Goal: Task Accomplishment & Management: Complete application form

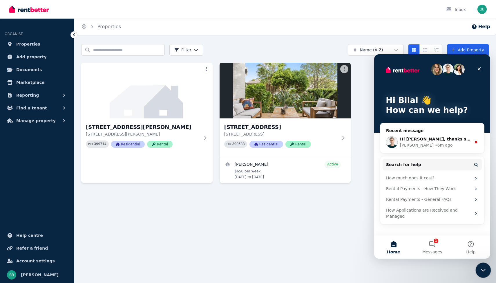
click at [484, 272] on icon "Close Intercom Messenger" at bounding box center [482, 269] width 7 height 7
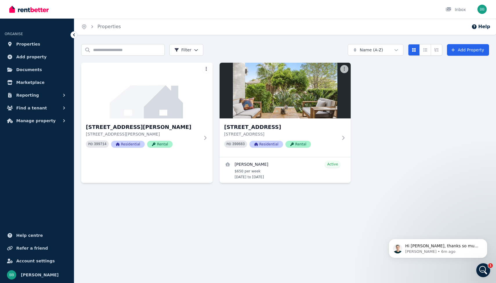
click at [485, 6] on div "Open user menu" at bounding box center [481, 9] width 9 height 9
click at [480, 13] on img "button" at bounding box center [481, 9] width 9 height 9
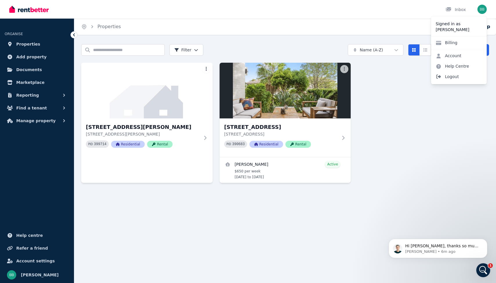
click at [454, 79] on span "Logout" at bounding box center [459, 76] width 56 height 10
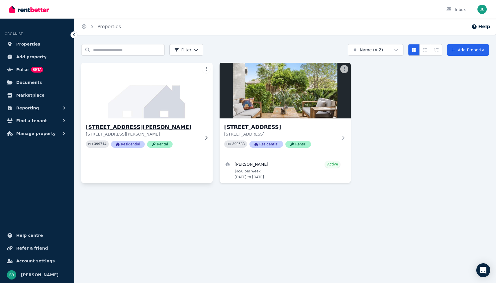
click at [183, 86] on img at bounding box center [147, 90] width 138 height 59
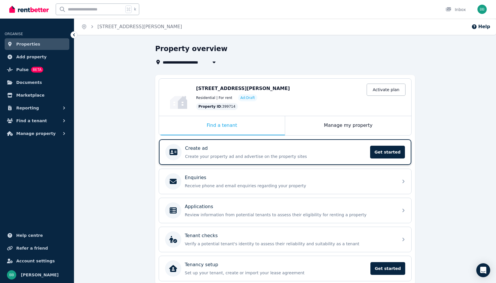
click at [228, 151] on div "Create ad" at bounding box center [276, 148] width 182 height 7
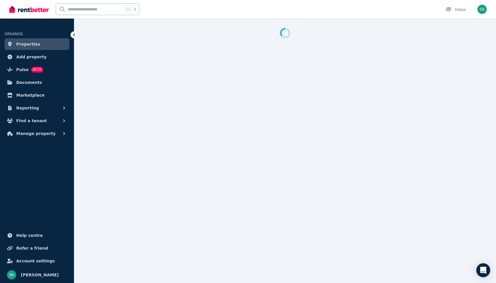
select select "***"
select select "**********"
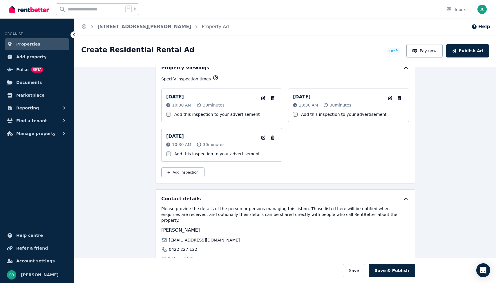
scroll to position [724, 0]
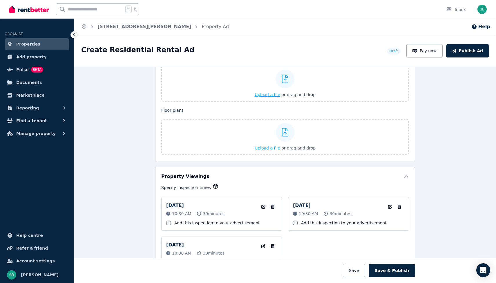
click at [280, 83] on div at bounding box center [285, 79] width 19 height 19
click at [0, 0] on input "Upload a file or drag and drop" at bounding box center [0, 0] width 0 height 0
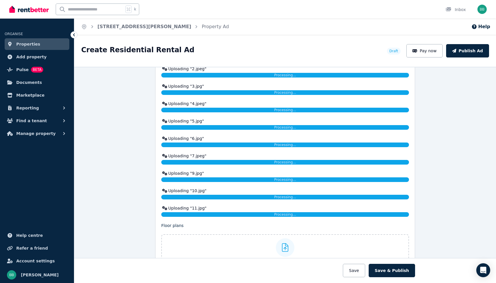
scroll to position [820, 0]
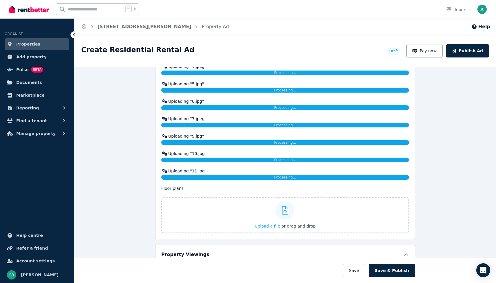
click at [285, 221] on div "Upload a file or drag and drop" at bounding box center [285, 215] width 61 height 35
click at [0, 0] on input "Upload a file or drag and drop" at bounding box center [0, 0] width 0 height 0
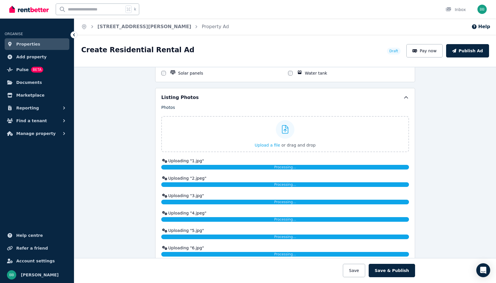
scroll to position [758, 0]
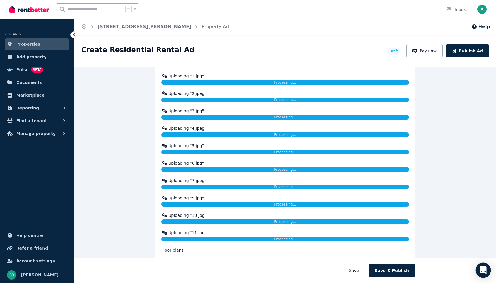
click at [479, 268] on div "Open Intercom Messenger" at bounding box center [483, 269] width 15 height 15
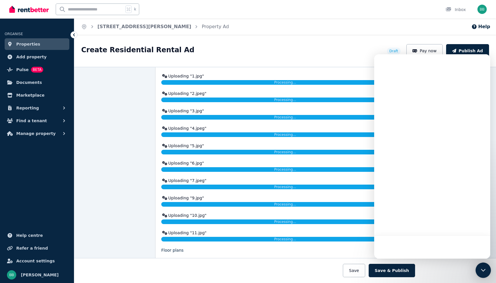
scroll to position [0, 0]
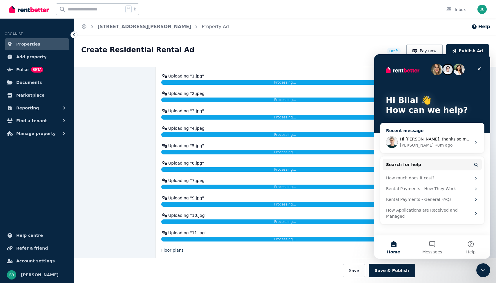
click at [446, 143] on div "Jeremy • 8m ago" at bounding box center [435, 145] width 71 height 6
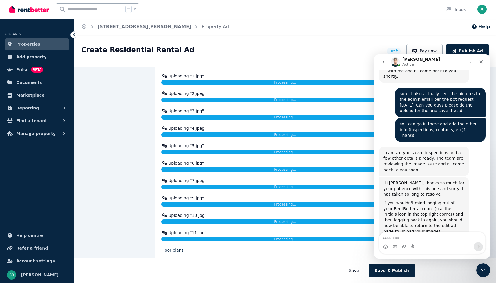
scroll to position [897, 0]
click at [423, 239] on textarea "Message…" at bounding box center [432, 237] width 106 height 10
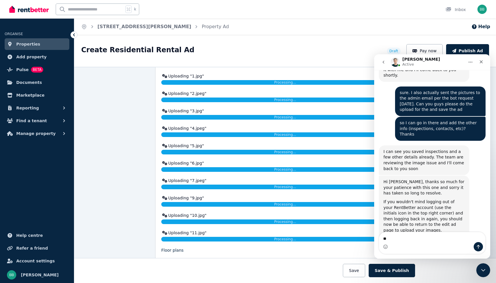
type textarea "*"
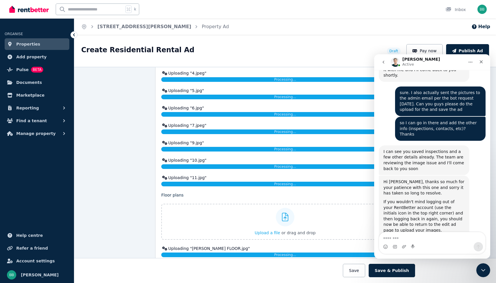
scroll to position [822, 0]
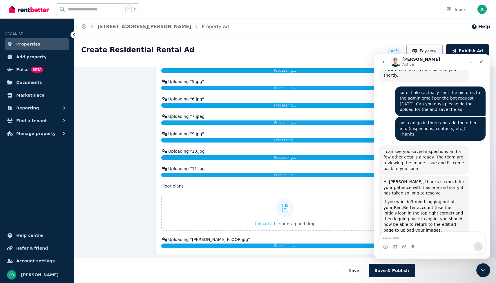
type textarea "*"
type textarea "***"
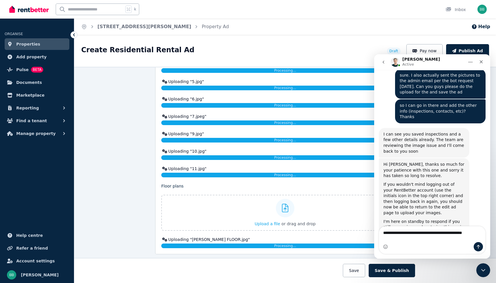
scroll to position [920, 0]
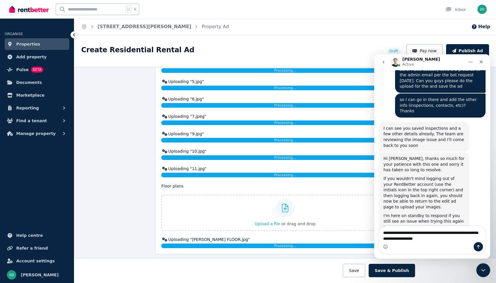
type textarea "**********"
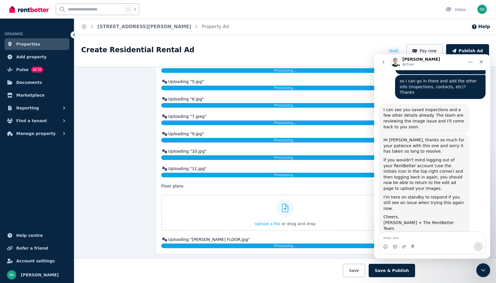
click at [401, 244] on div "Intercom messenger" at bounding box center [432, 246] width 106 height 9
click at [404, 245] on icon "Upload attachment" at bounding box center [404, 246] width 5 height 5
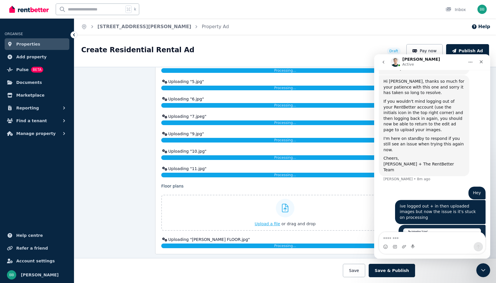
scroll to position [999, 0]
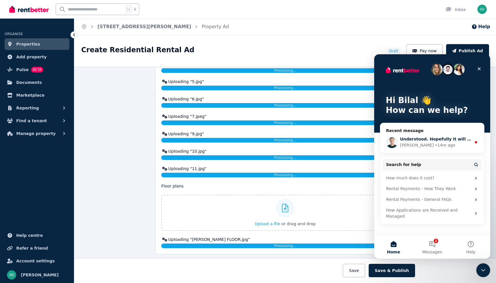
click at [441, 145] on div "Jeremy • 14m ago" at bounding box center [435, 145] width 71 height 6
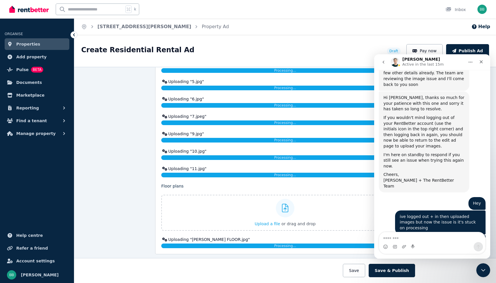
scroll to position [1037, 0]
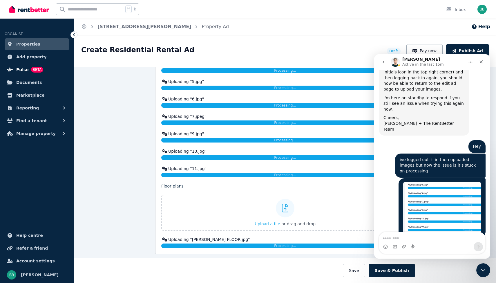
click at [21, 69] on span "Pulse" at bounding box center [22, 69] width 12 height 7
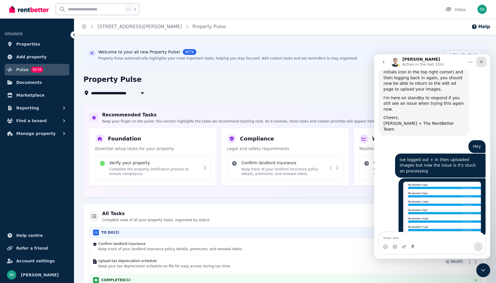
click at [481, 62] on icon "Close" at bounding box center [481, 61] width 3 height 3
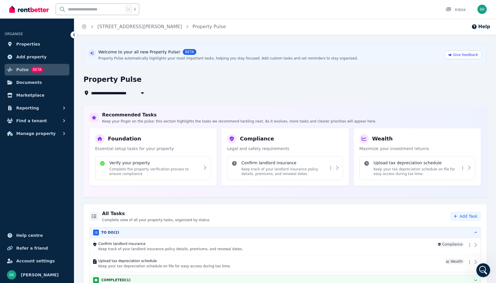
scroll to position [8, 0]
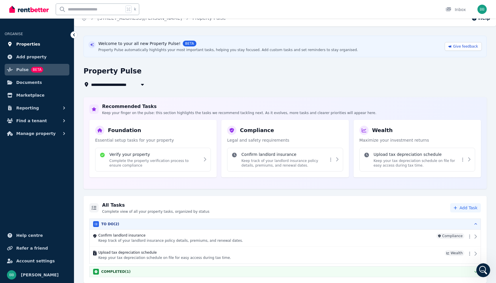
click at [32, 45] on span "Properties" at bounding box center [28, 44] width 24 height 7
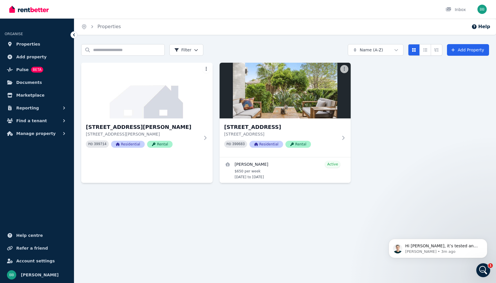
scroll to position [1052, 0]
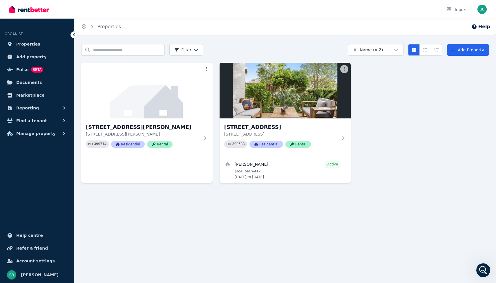
click at [454, 247] on div "Home Properties Help Search properties Filter Name (A-Z) Add Property 20/194 Al…" at bounding box center [248, 141] width 496 height 283
click at [485, 265] on div "Open Intercom Messenger" at bounding box center [482, 269] width 19 height 19
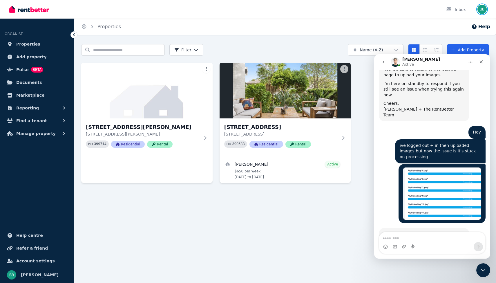
click at [481, 12] on img "button" at bounding box center [481, 9] width 9 height 9
click at [480, 62] on icon "Close" at bounding box center [481, 61] width 5 height 5
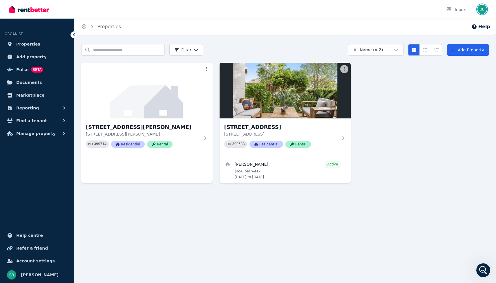
click at [482, 10] on img "button" at bounding box center [481, 9] width 9 height 9
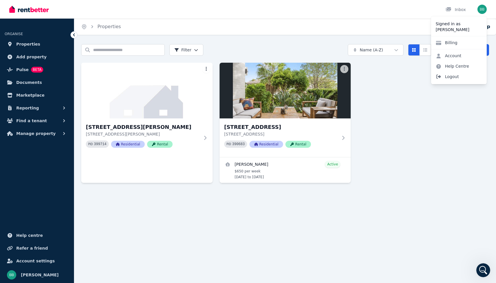
click at [449, 80] on span "Logout" at bounding box center [459, 76] width 56 height 10
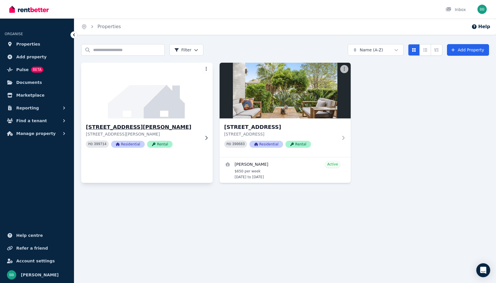
click at [120, 88] on img at bounding box center [147, 90] width 138 height 59
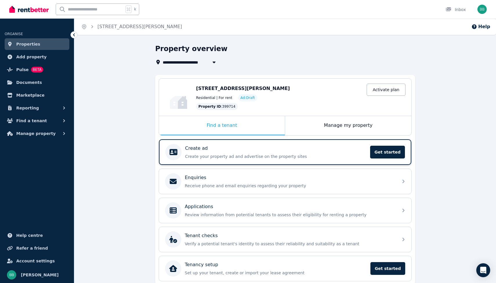
click at [210, 147] on div "Create ad" at bounding box center [276, 148] width 182 height 7
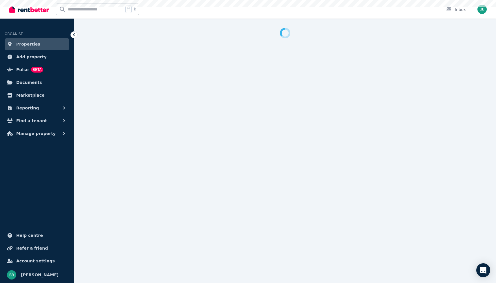
select select "***"
select select "**********"
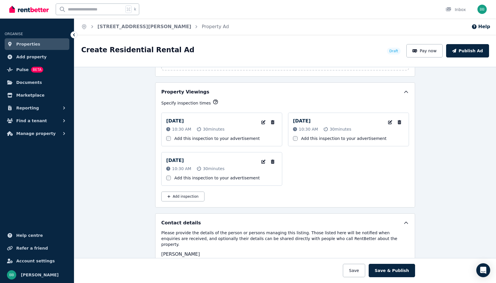
scroll to position [769, 0]
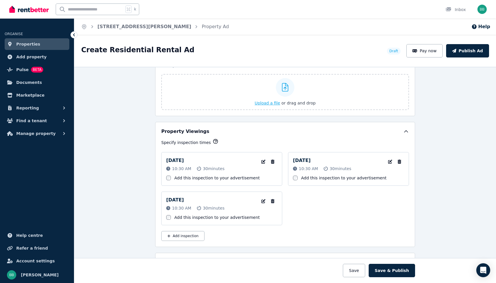
click at [282, 91] on div at bounding box center [285, 87] width 19 height 19
click at [0, 0] on input "Upload a file or drag and drop" at bounding box center [0, 0] width 0 height 0
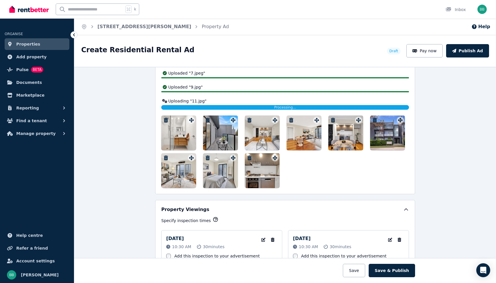
scroll to position [800, 0]
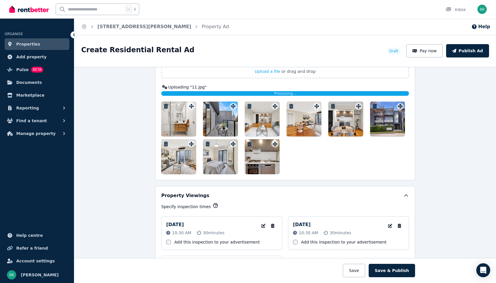
drag, startPoint x: 311, startPoint y: 128, endPoint x: 189, endPoint y: 116, distance: 122.3
click at [189, 116] on div at bounding box center [285, 138] width 248 height 73
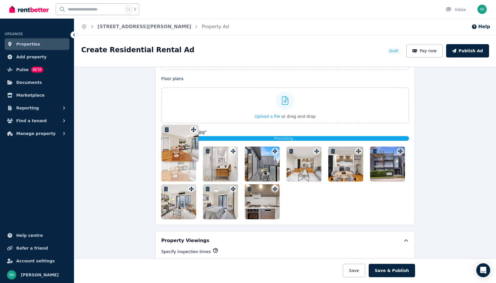
scroll to position [754, 0]
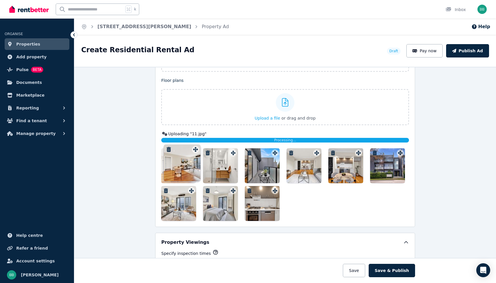
drag, startPoint x: 316, startPoint y: 105, endPoint x: 193, endPoint y: 147, distance: 129.8
click at [193, 147] on div "Floor plans Upload a file or drag and drop Uploaded " 1.jpg " Uploaded " 2.jpeg…" at bounding box center [285, 148] width 248 height 143
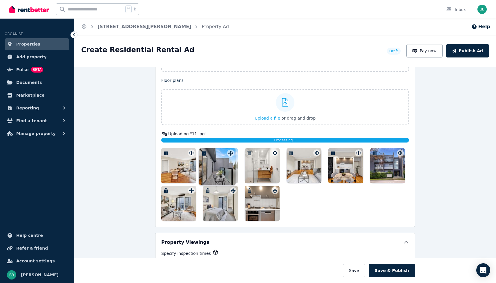
drag, startPoint x: 274, startPoint y: 152, endPoint x: 229, endPoint y: 148, distance: 45.2
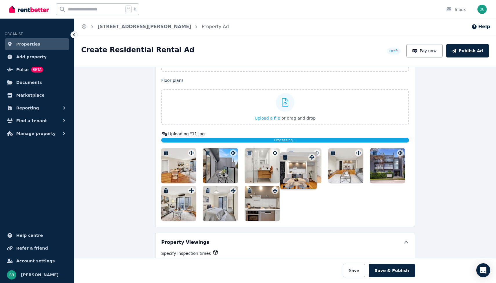
drag, startPoint x: 359, startPoint y: 151, endPoint x: 312, endPoint y: 151, distance: 47.3
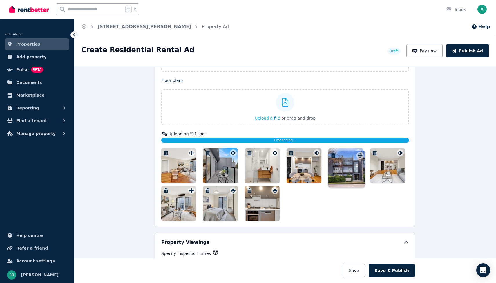
drag, startPoint x: 400, startPoint y: 154, endPoint x: 359, endPoint y: 152, distance: 41.0
click at [359, 152] on div "Floor plans Upload a file or drag and drop Uploaded " 1.jpg " Uploaded " 2.jpeg…" at bounding box center [285, 148] width 248 height 143
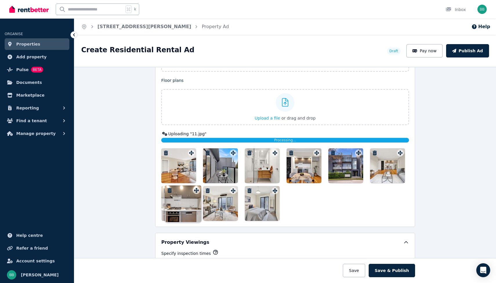
drag, startPoint x: 275, startPoint y: 190, endPoint x: 195, endPoint y: 185, distance: 79.3
click at [195, 185] on div at bounding box center [285, 184] width 248 height 73
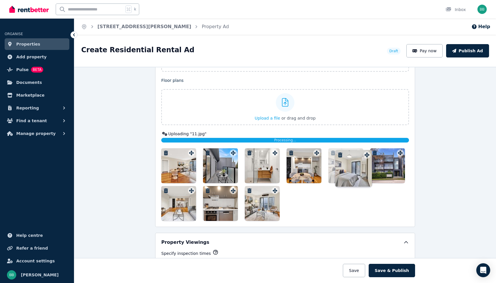
drag, startPoint x: 274, startPoint y: 191, endPoint x: 363, endPoint y: 150, distance: 98.1
click at [363, 150] on div "Floor plans Upload a file or drag and drop Uploaded " 1.jpg " Uploaded " 2.jpeg…" at bounding box center [285, 148] width 248 height 143
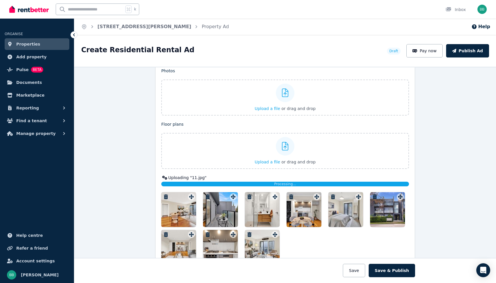
scroll to position [670, 0]
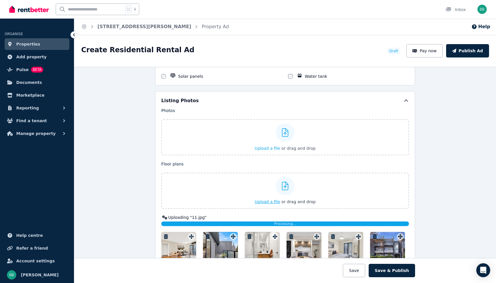
click at [266, 197] on div "Upload a file or drag and drop" at bounding box center [285, 190] width 61 height 35
click at [0, 0] on input "Upload a file or drag and drop" at bounding box center [0, 0] width 0 height 0
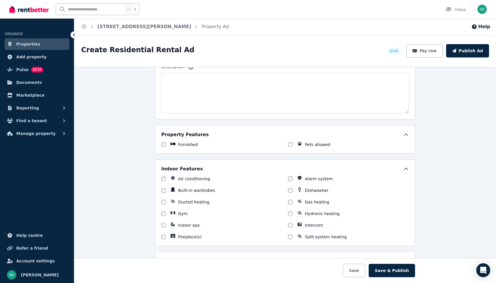
scroll to position [286, 0]
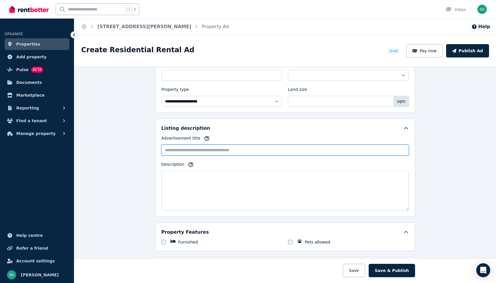
click at [186, 149] on input "Advertisement title" at bounding box center [285, 149] width 248 height 11
type input "**********"
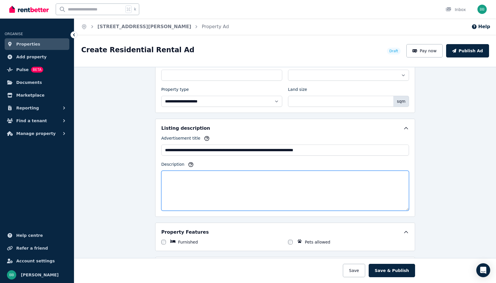
click at [193, 172] on textarea "Description" at bounding box center [285, 191] width 248 height 40
paste textarea "**********"
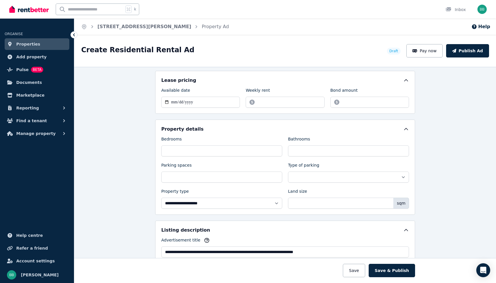
scroll to position [198, 0]
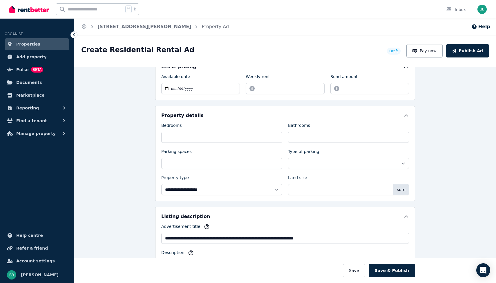
type textarea "**********"
click at [190, 138] on input "Bedrooms" at bounding box center [221, 137] width 121 height 11
type input "*"
click at [322, 130] on div "Bathrooms" at bounding box center [348, 126] width 121 height 8
click at [316, 139] on input "Bathrooms" at bounding box center [348, 137] width 121 height 11
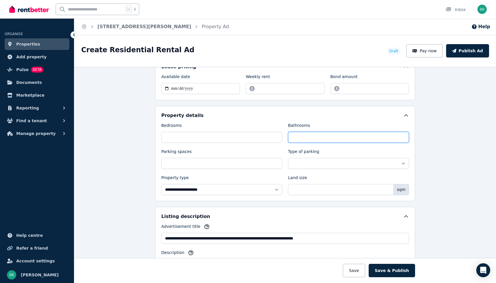
type input "*"
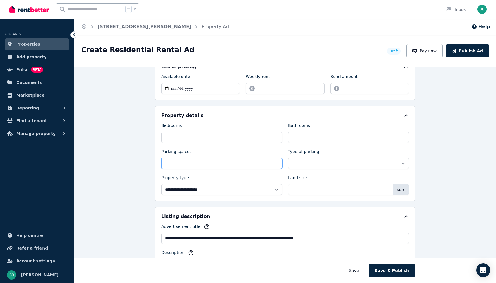
click at [223, 162] on input "Parking spaces" at bounding box center [221, 163] width 121 height 11
type input "*"
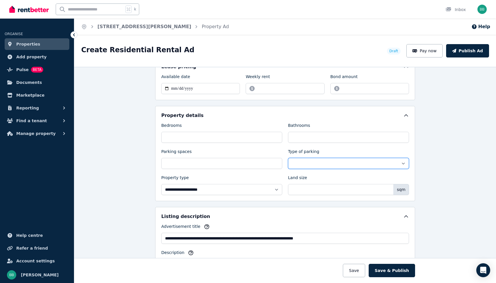
click at [316, 164] on select "**********" at bounding box center [348, 163] width 121 height 11
select select "**********"
click at [288, 158] on select "**********" at bounding box center [348, 163] width 121 height 11
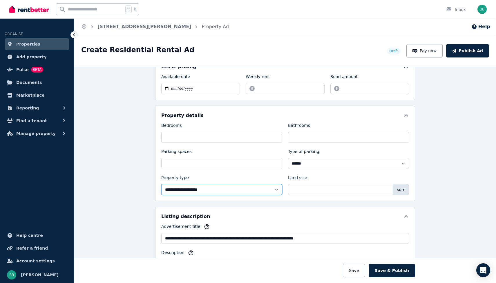
click at [209, 193] on select "**********" at bounding box center [221, 189] width 121 height 11
select select "**********"
click at [161, 184] on select "**********" at bounding box center [221, 189] width 121 height 11
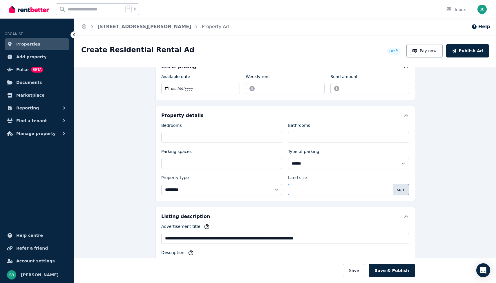
click at [311, 188] on input "Land size" at bounding box center [348, 189] width 121 height 11
type input "**"
click at [456, 175] on div "**********" at bounding box center [285, 175] width 422 height 216
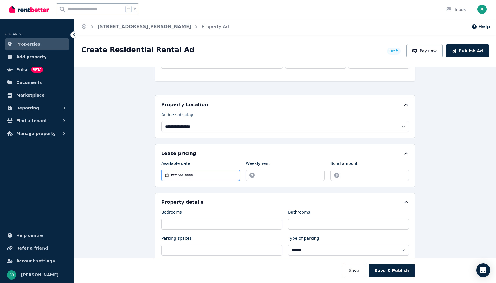
click at [174, 177] on input "Available date" at bounding box center [200, 175] width 79 height 11
type input "**********"
click at [267, 175] on input "Weekly rent" at bounding box center [285, 175] width 79 height 11
type input "***"
click at [360, 174] on input "Bond amount" at bounding box center [369, 175] width 79 height 11
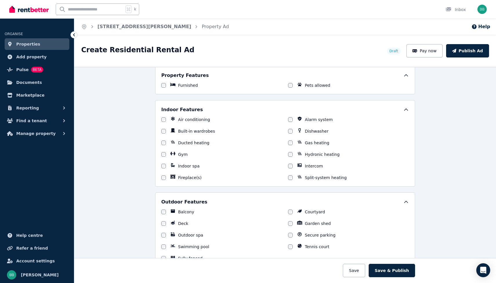
scroll to position [387, 0]
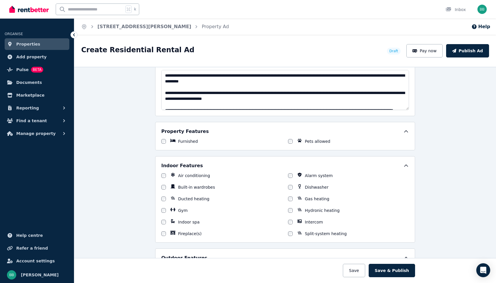
type input "****"
click at [292, 142] on div at bounding box center [290, 141] width 5 height 6
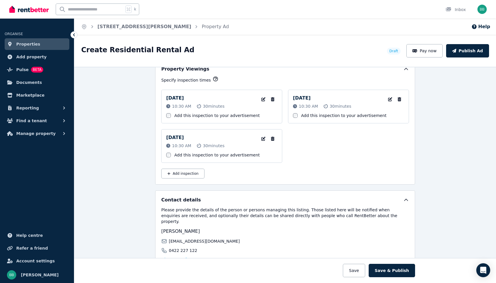
scroll to position [956, 0]
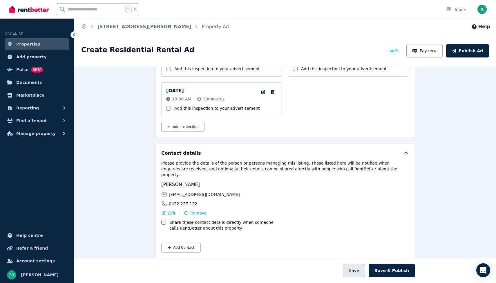
click at [360, 272] on button "Save" at bounding box center [354, 270] width 22 height 13
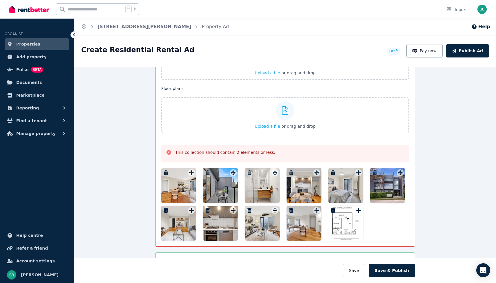
scroll to position [790, 0]
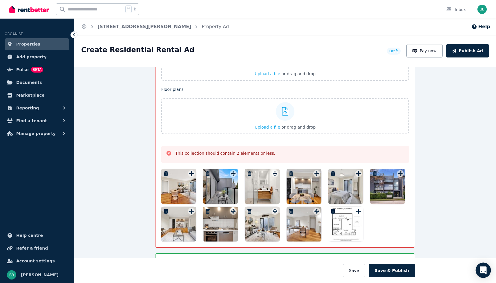
click at [485, 268] on icon "Open Intercom Messenger" at bounding box center [483, 270] width 7 height 8
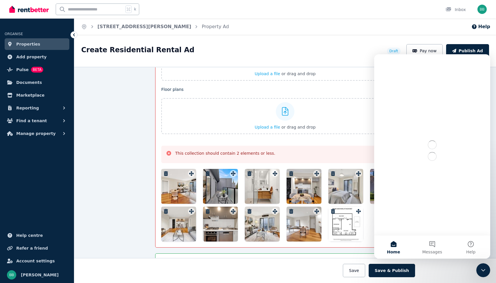
scroll to position [0, 0]
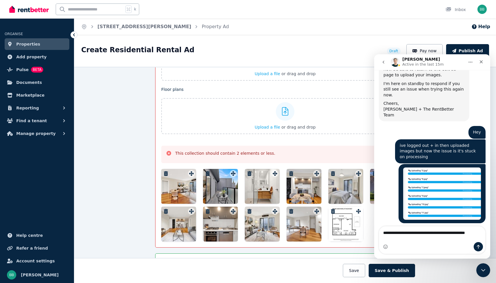
scroll to position [1058, 0]
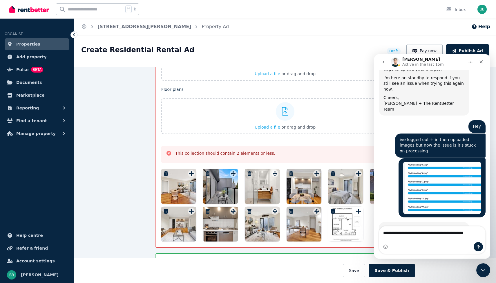
type textarea "**********"
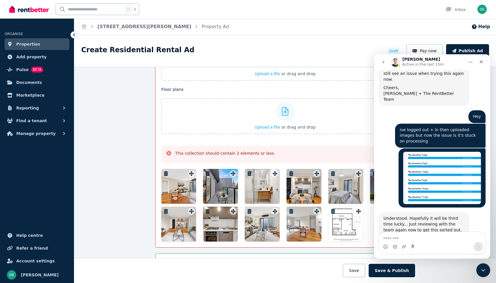
scroll to position [1075, 0]
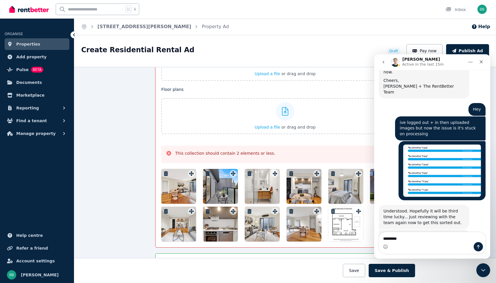
type textarea "**********"
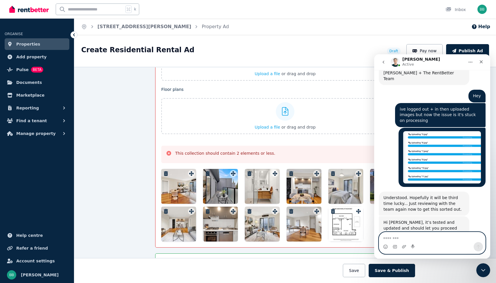
scroll to position [1117, 0]
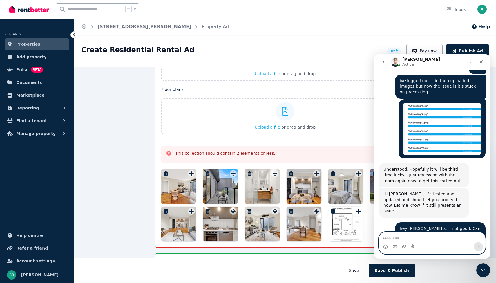
click at [417, 233] on textarea "Message…" at bounding box center [432, 237] width 106 height 10
type textarea "*"
type textarea "**********"
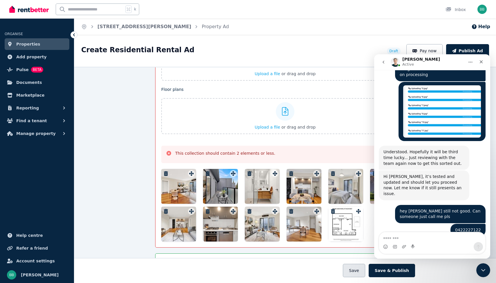
click at [359, 274] on button "Save" at bounding box center [354, 270] width 22 height 13
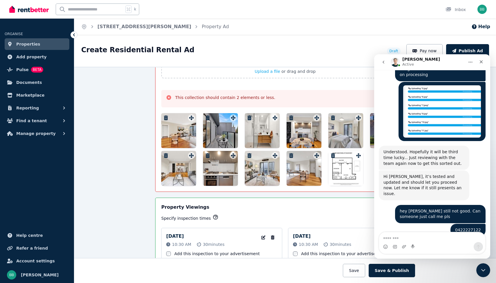
scroll to position [829, 0]
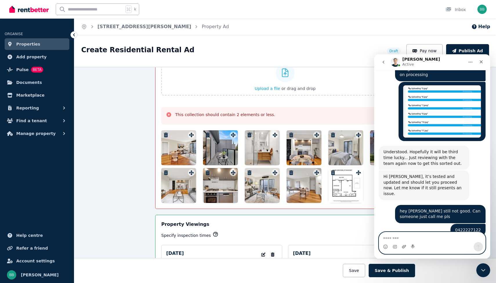
click at [402, 247] on icon "Upload attachment" at bounding box center [404, 246] width 5 height 5
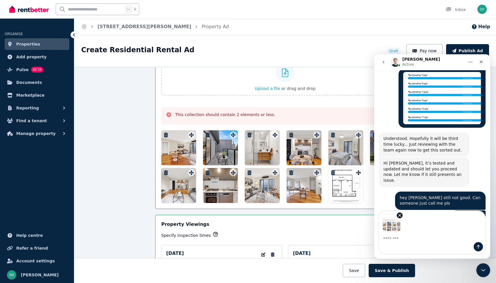
scroll to position [1155, 0]
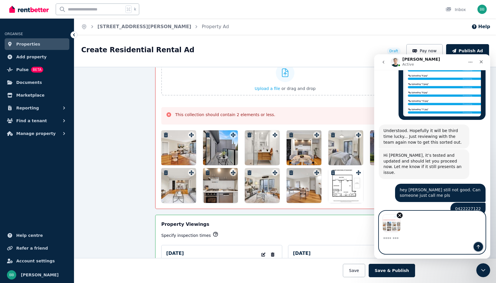
click at [481, 246] on button "Send a message…" at bounding box center [478, 246] width 9 height 9
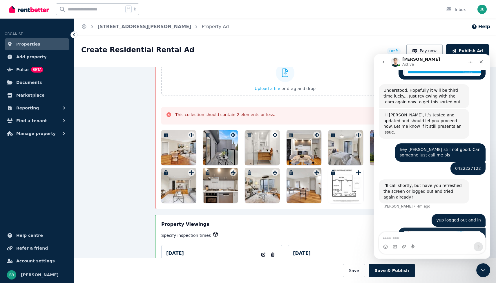
scroll to position [1199, 0]
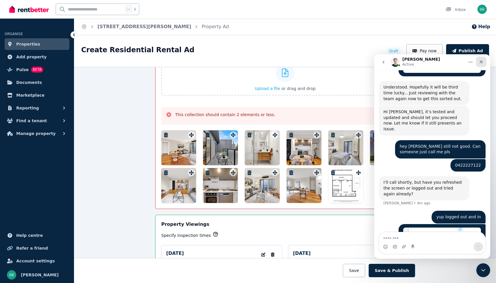
click at [481, 60] on icon "Close" at bounding box center [481, 61] width 5 height 5
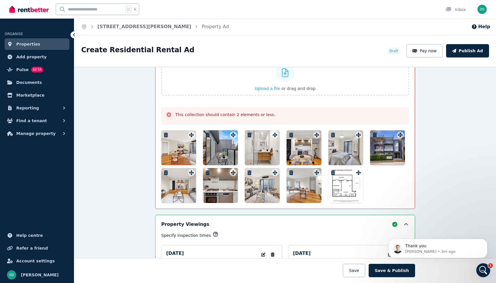
scroll to position [0, 0]
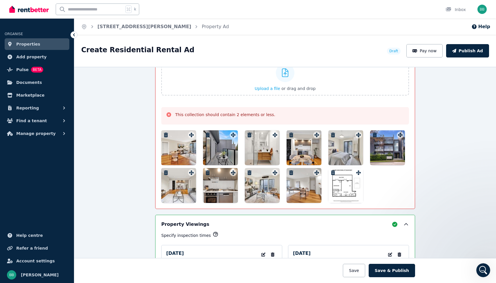
click at [418, 245] on div "**********" at bounding box center [285, 175] width 422 height 216
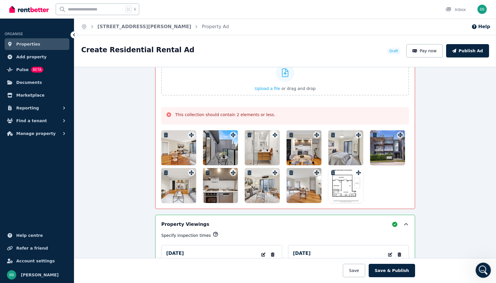
click at [482, 270] on icon "Open Intercom Messenger" at bounding box center [483, 269] width 10 height 10
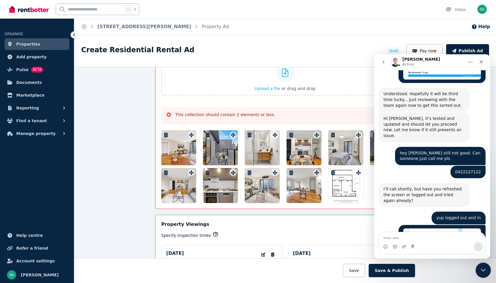
scroll to position [1216, 0]
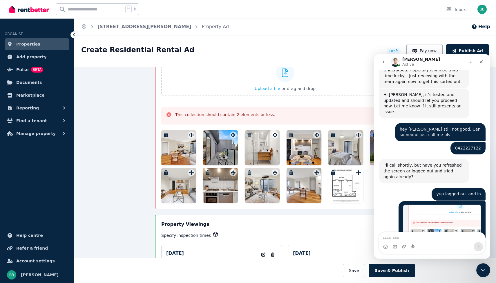
click at [102, 127] on div "**********" at bounding box center [285, 175] width 422 height 216
click at [482, 9] on img "button" at bounding box center [481, 9] width 9 height 9
click at [388, 39] on div "Create Residential Rental Ad Draft Pay now Publish Ad" at bounding box center [285, 51] width 422 height 32
click at [482, 61] on icon "Close" at bounding box center [481, 61] width 5 height 5
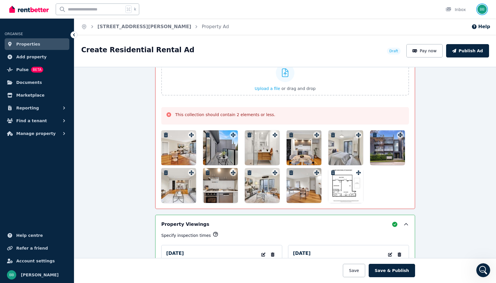
click at [482, 8] on img "button" at bounding box center [481, 9] width 9 height 9
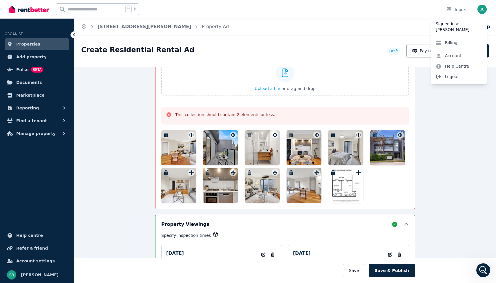
click at [450, 76] on span "Logout" at bounding box center [459, 76] width 56 height 10
